Goal: Entertainment & Leisure: Consume media (video, audio)

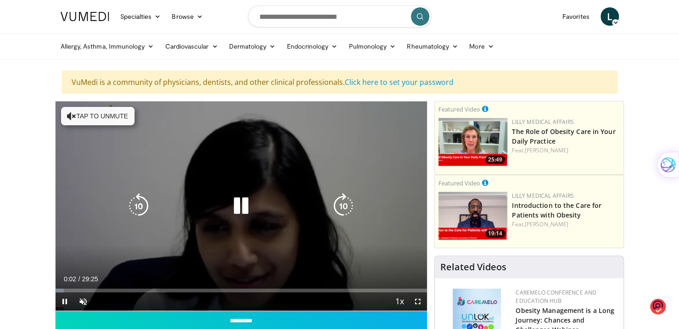
click at [108, 109] on div "10 seconds Tap to unmute" at bounding box center [242, 205] width 372 height 209
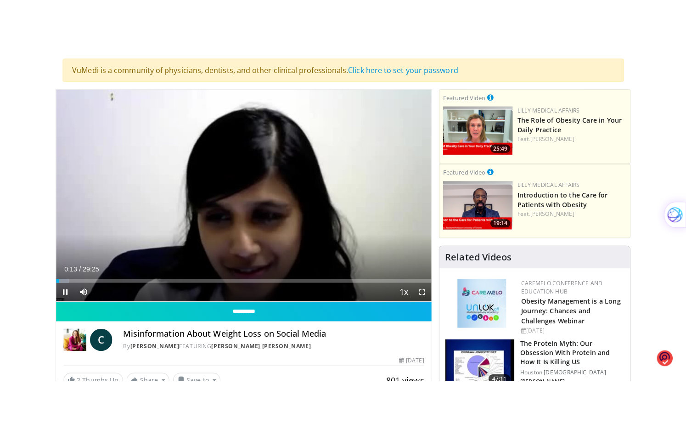
scroll to position [63, 0]
